Goal: Task Accomplishment & Management: Use online tool/utility

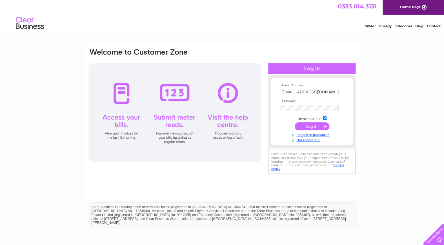
click at [310, 126] on input "submit" at bounding box center [312, 126] width 35 height 8
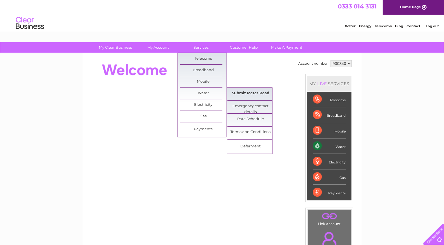
click at [250, 94] on link "Submit Meter Read" at bounding box center [250, 93] width 46 height 11
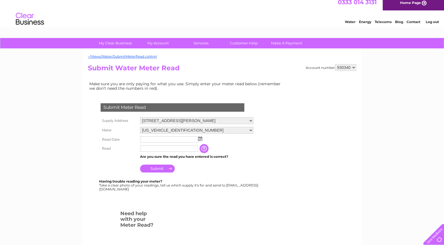
scroll to position [9, 0]
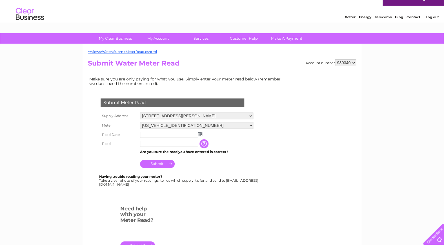
click at [200, 136] on img at bounding box center [200, 134] width 4 height 5
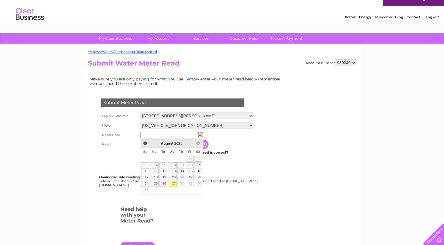
click at [172, 184] on link "27" at bounding box center [172, 184] width 9 height 6
type input "2025/08/27"
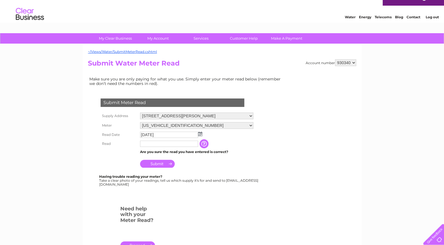
click at [164, 146] on input "text" at bounding box center [169, 144] width 58 height 6
type input "944"
click at [157, 164] on input "Submit" at bounding box center [157, 165] width 35 height 8
